Goal: Task Accomplishment & Management: Complete application form

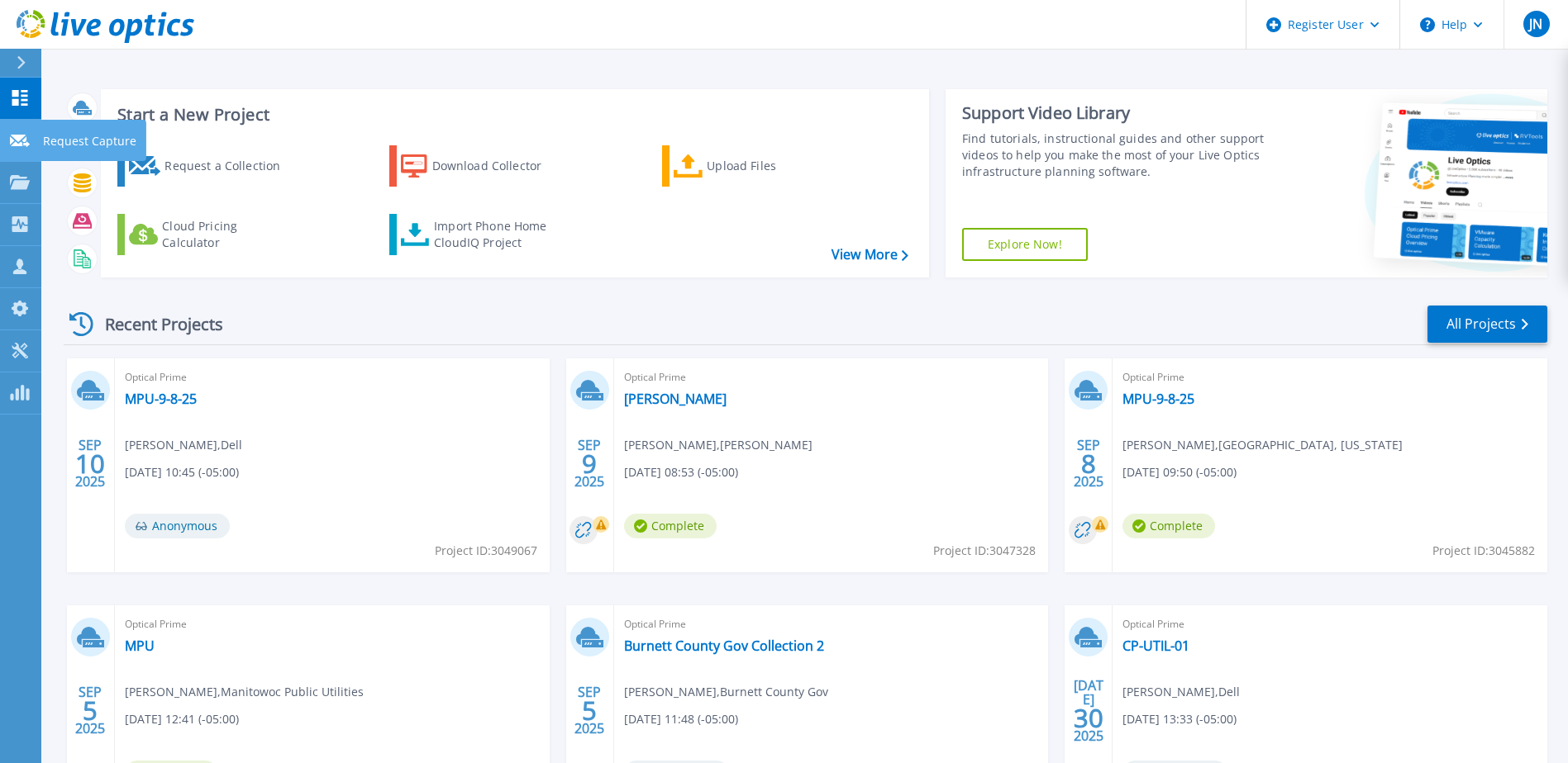
click at [14, 143] on icon at bounding box center [20, 141] width 20 height 12
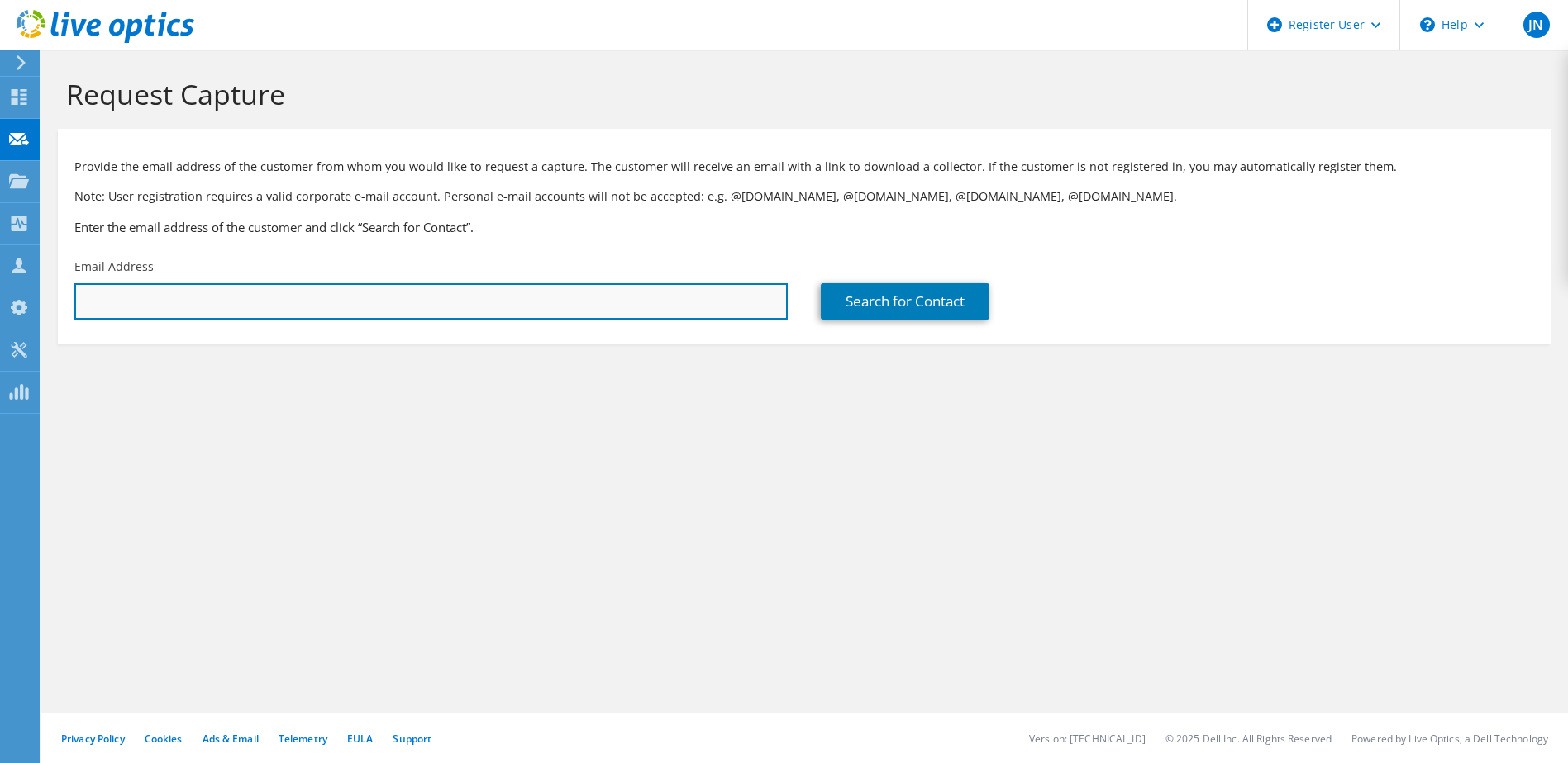
click at [244, 297] on input "text" at bounding box center [431, 301] width 713 height 36
paste input "zburtness@prent.com"
type input "zburtness@prent.com"
click at [272, 300] on input "zburtness@prent.com" at bounding box center [431, 301] width 713 height 36
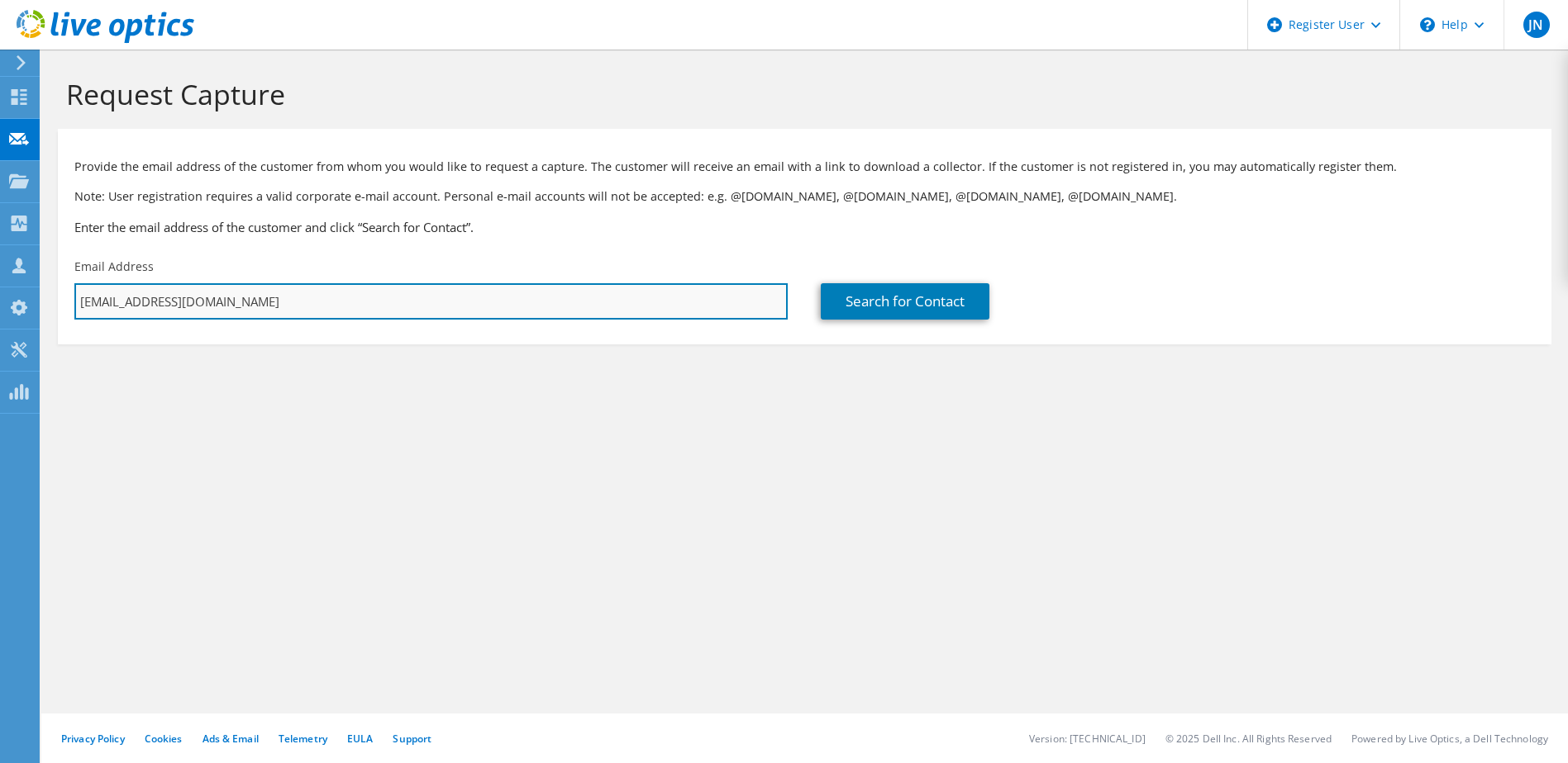
click at [272, 300] on input "zburtness@prent.com" at bounding box center [431, 301] width 713 height 36
click at [218, 294] on input "text" at bounding box center [431, 301] width 713 height 36
paste input "dryan@prent.com"
type input "dryan@prent.com"
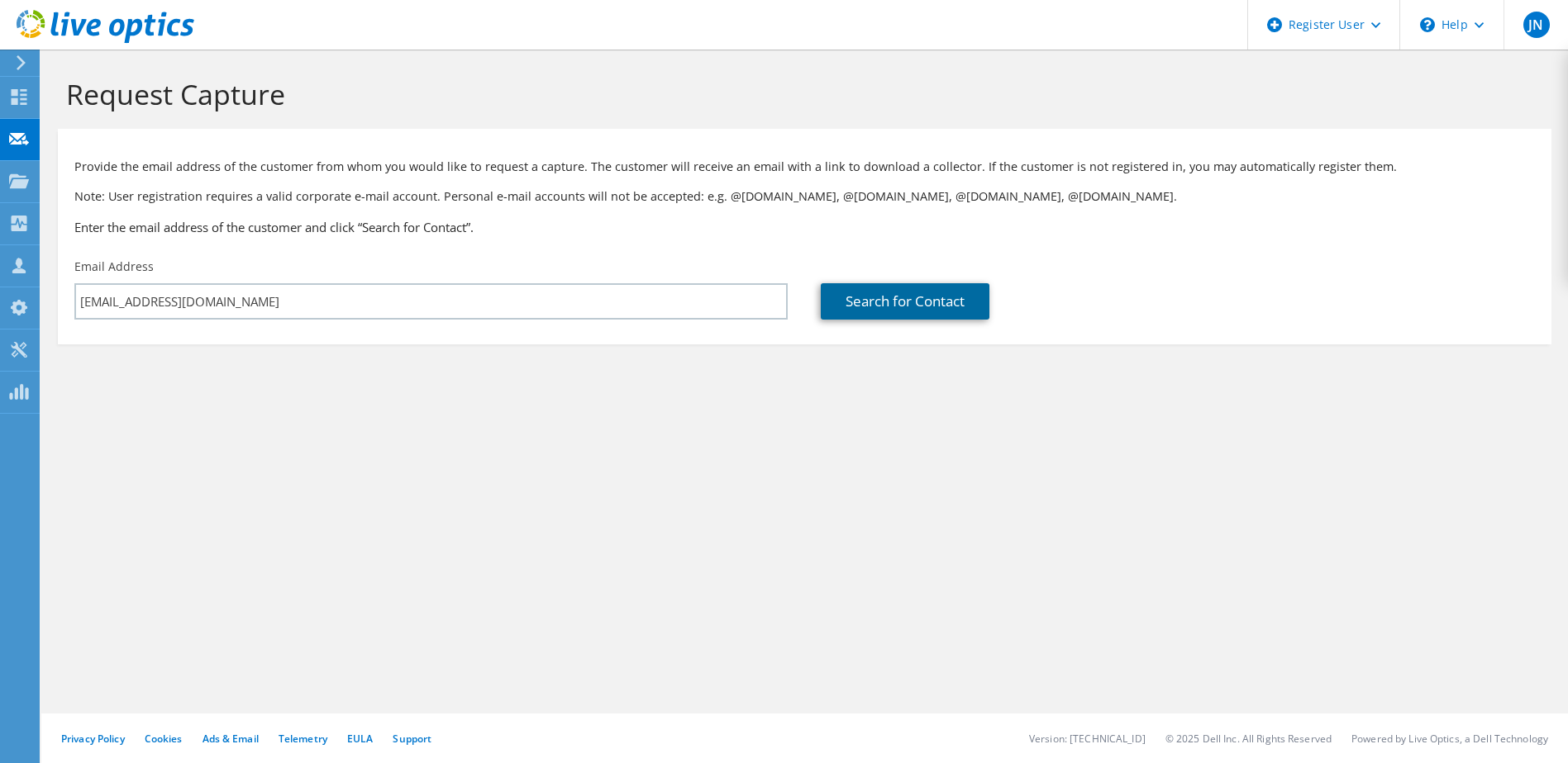
click at [892, 285] on link "Search for Contact" at bounding box center [905, 301] width 169 height 36
type input "PRENT CORP"
type input "Daniel"
type input "Ryan"
type input "United States"
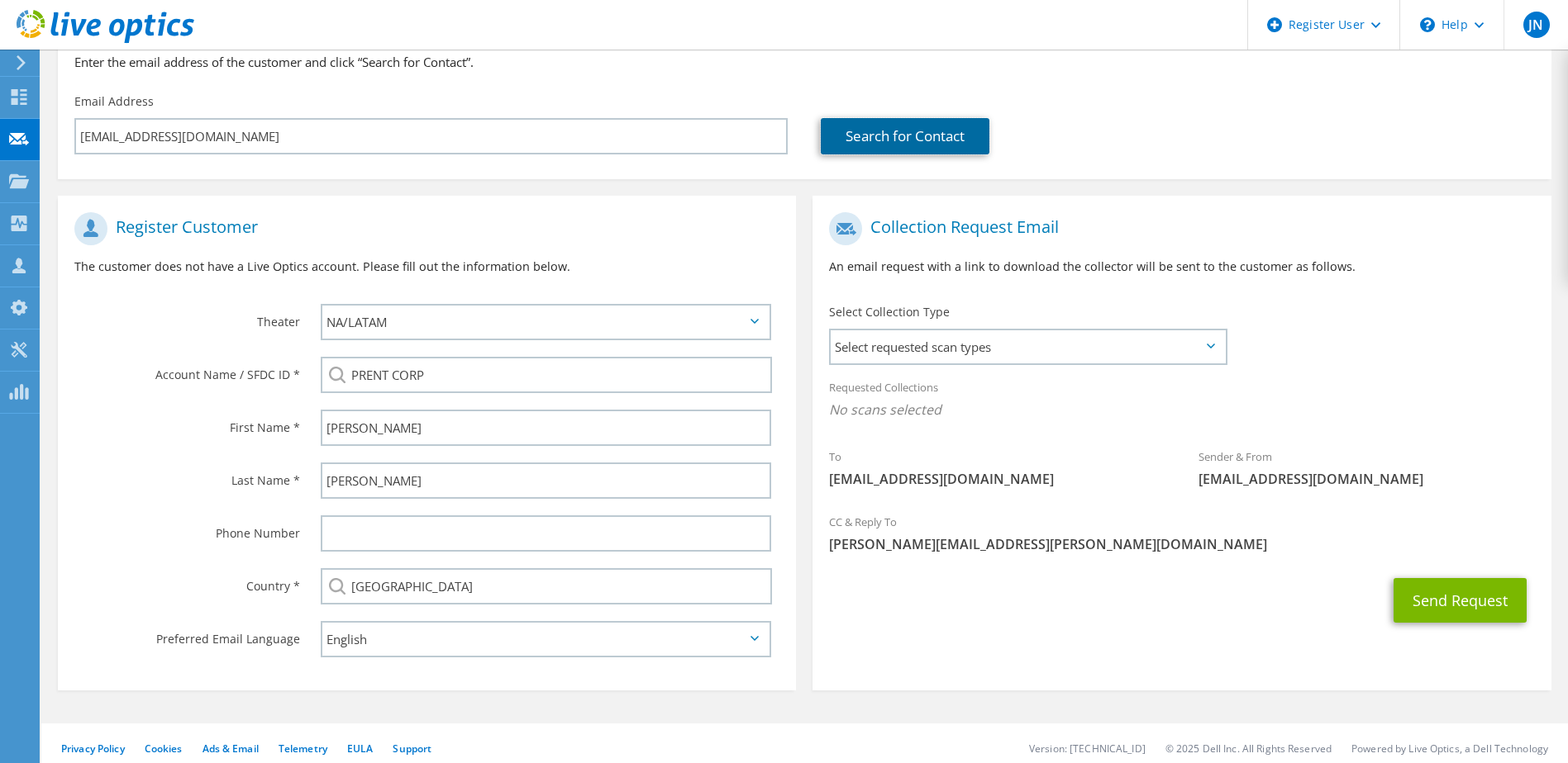
scroll to position [175, 0]
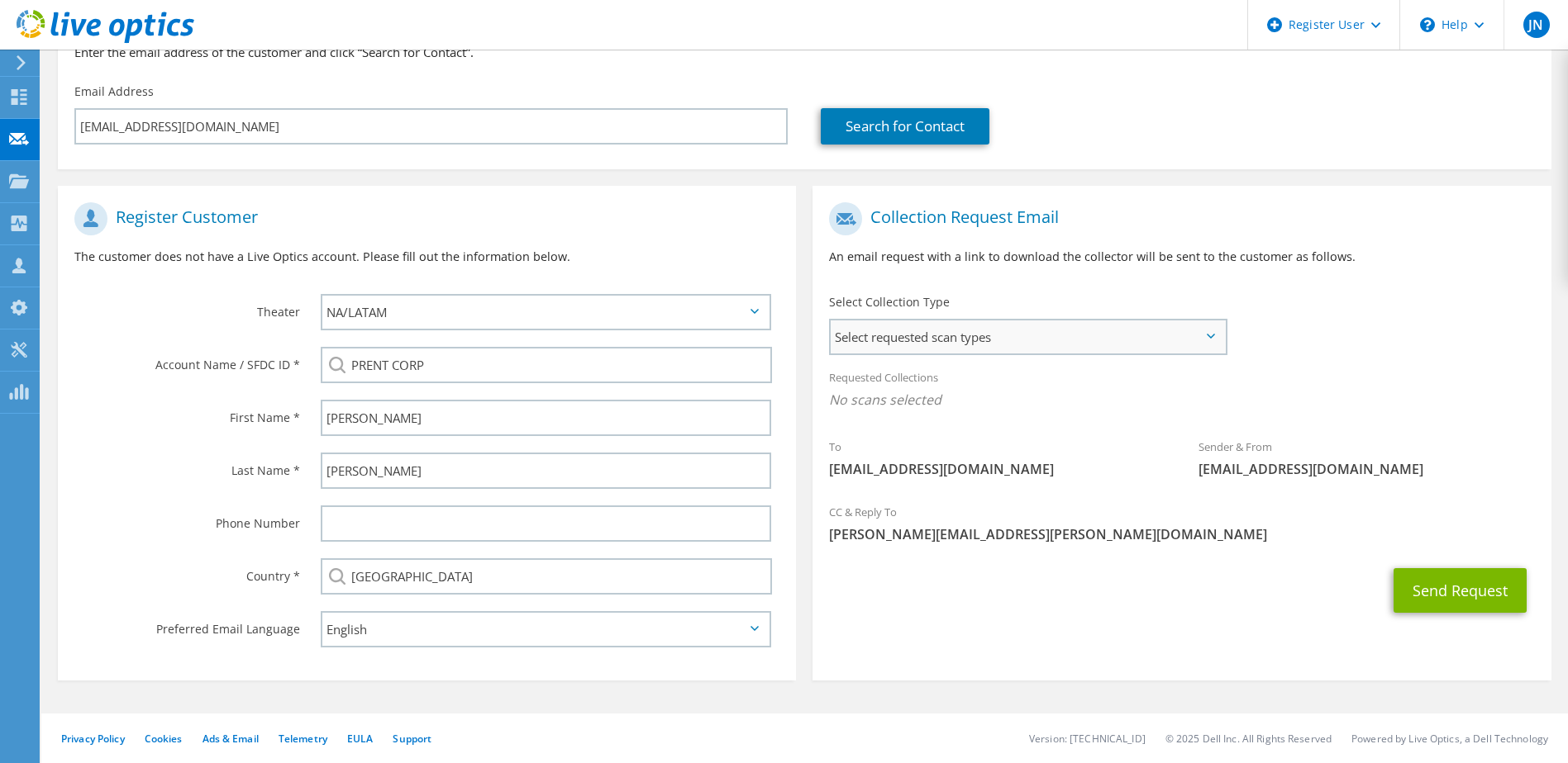
click at [1060, 330] on span "Select requested scan types" at bounding box center [1027, 337] width 394 height 33
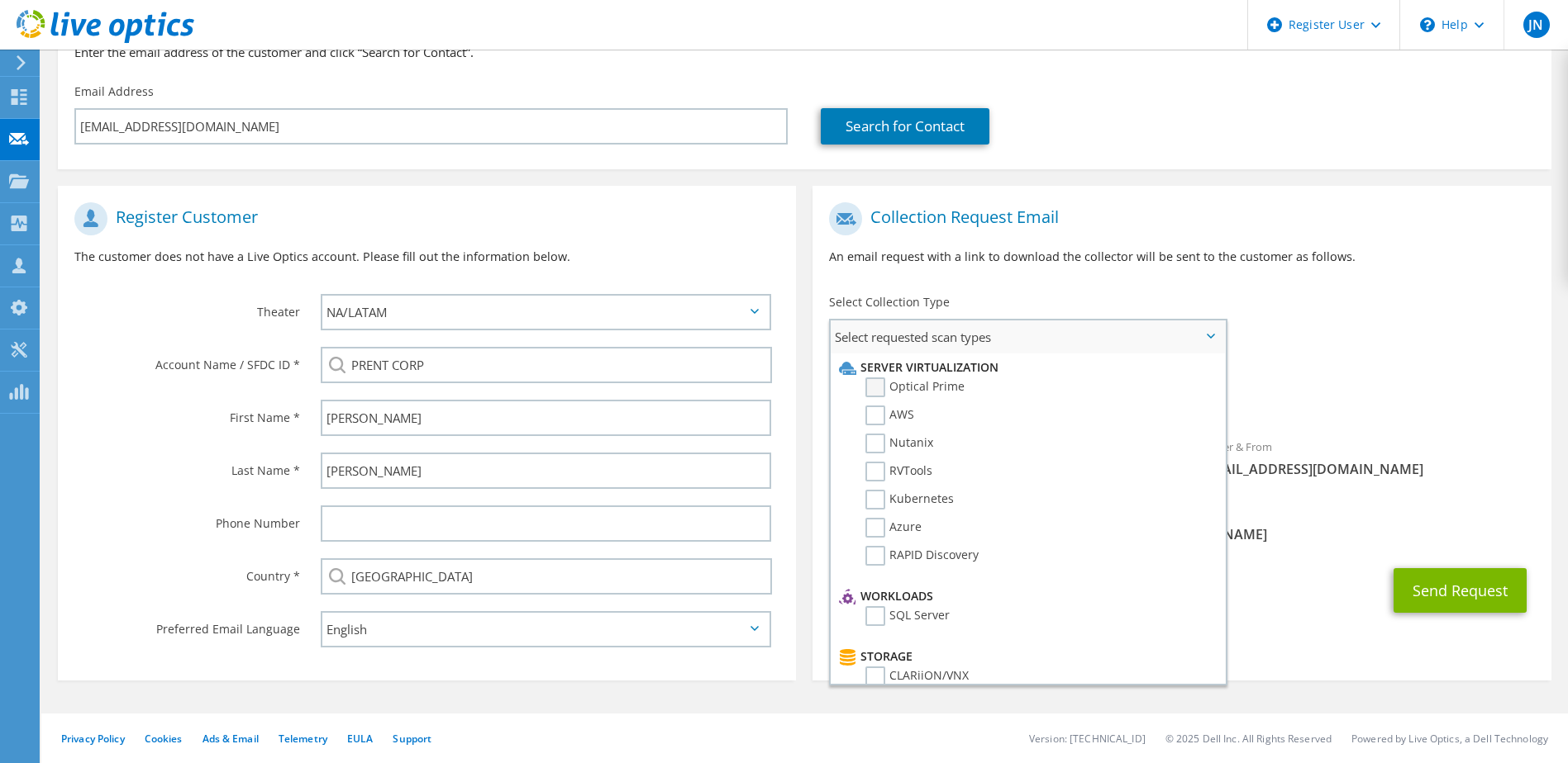
click at [874, 385] on label "Optical Prime" at bounding box center [915, 387] width 100 height 20
click at [0, 0] on input "Optical Prime" at bounding box center [0, 0] width 0 height 0
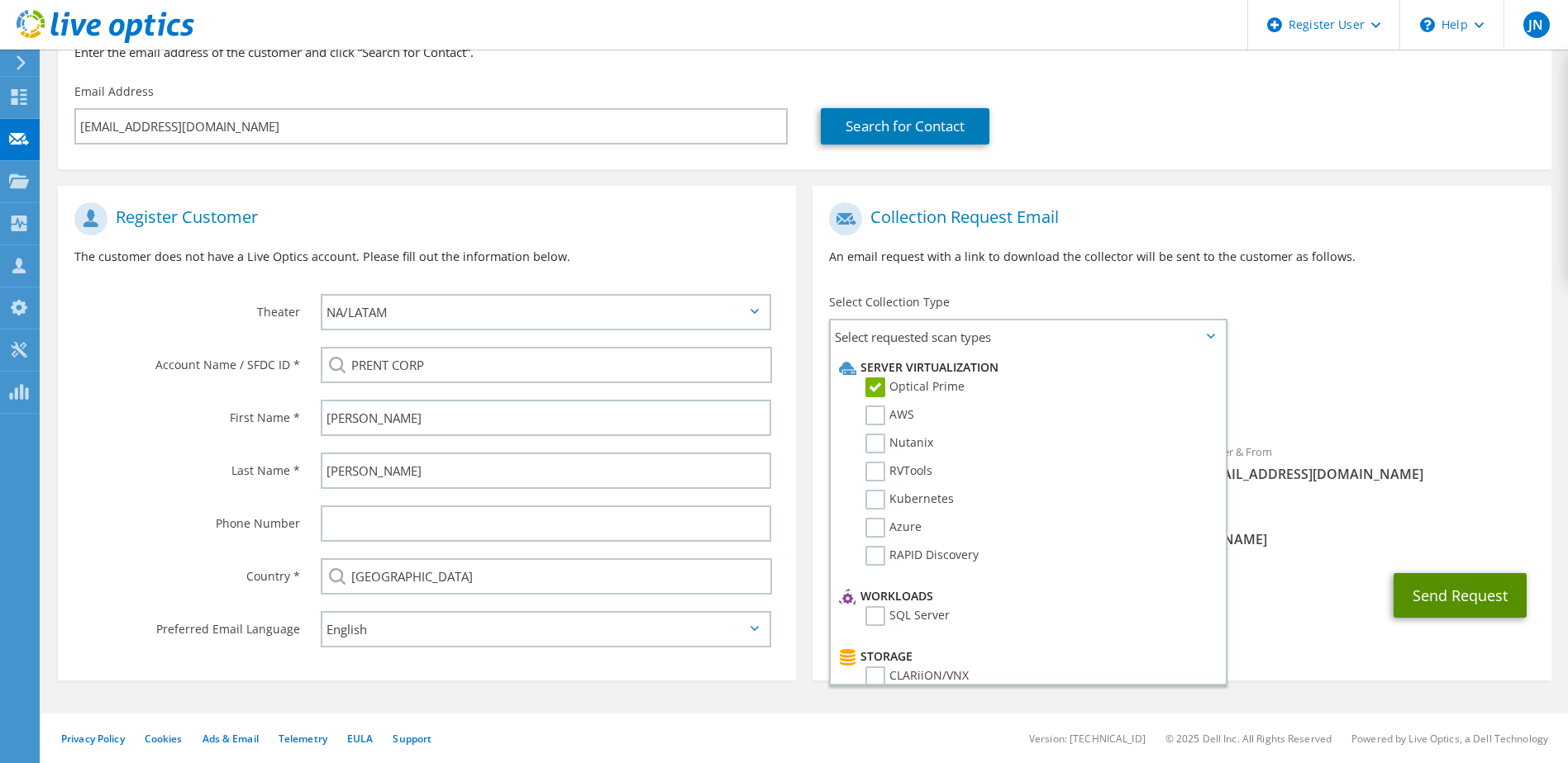
drag, startPoint x: 1478, startPoint y: 598, endPoint x: 1579, endPoint y: 598, distance: 101.0
click at [1567, 588] on html "JN Dell User Jake Nasisi Jake.Nasisi@dell.com Dell My Profile Log Out \n Help E…" at bounding box center [784, 207] width 1568 height 763
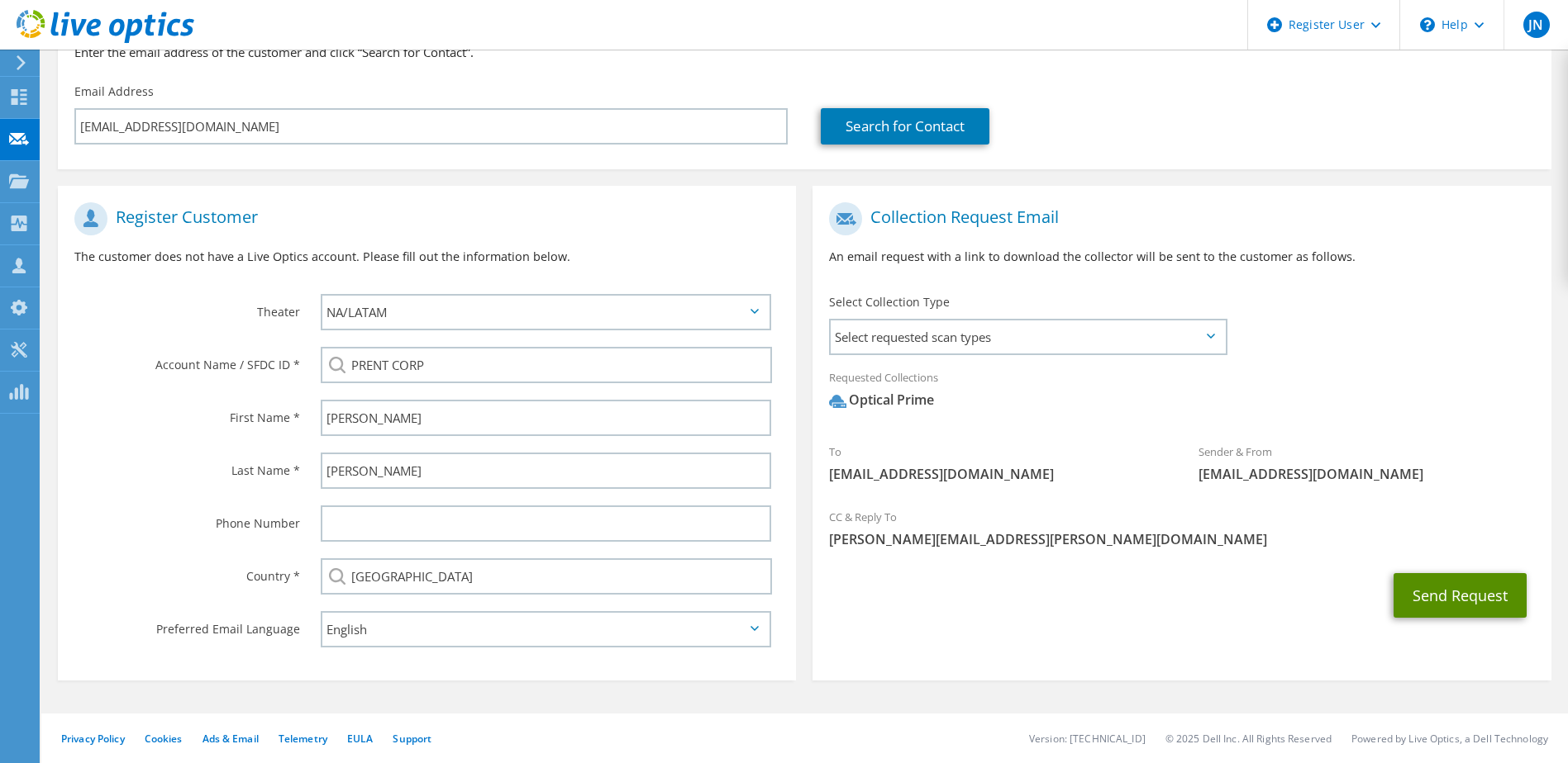
click at [1485, 604] on button "Send Request" at bounding box center [1459, 596] width 133 height 45
